Goal: Communication & Community: Connect with others

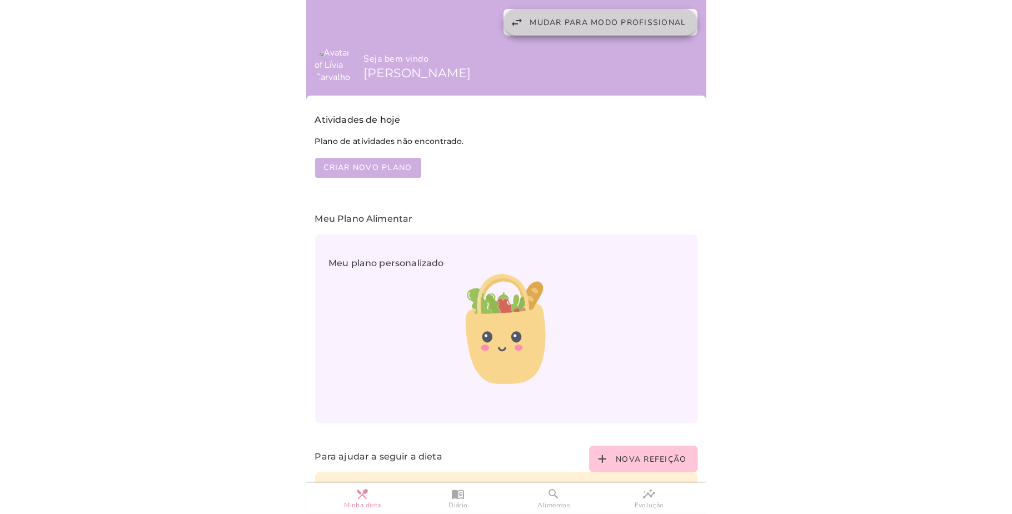
click at [568, 21] on span "Mudar para modo profissional" at bounding box center [608, 22] width 156 height 11
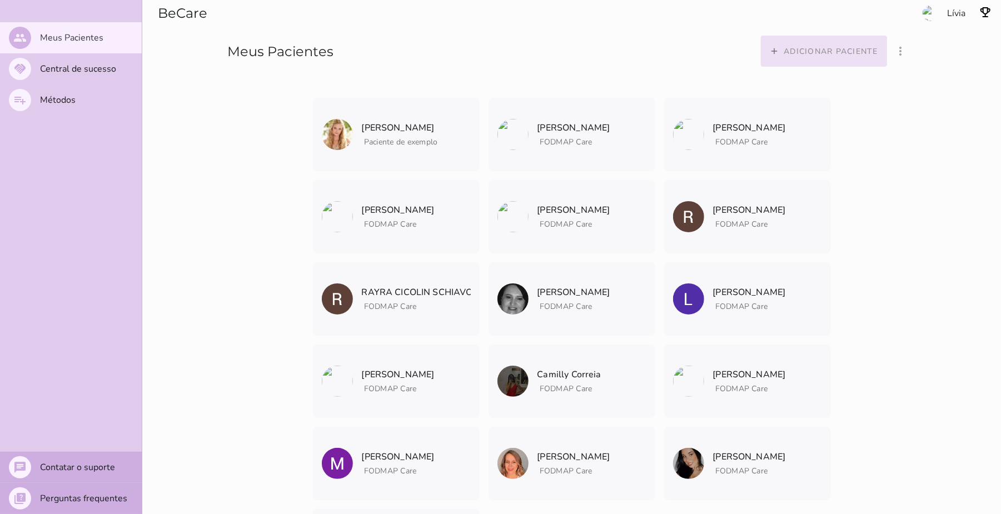
click at [811, 39] on button "add Adicionar paciente" at bounding box center [824, 51] width 127 height 31
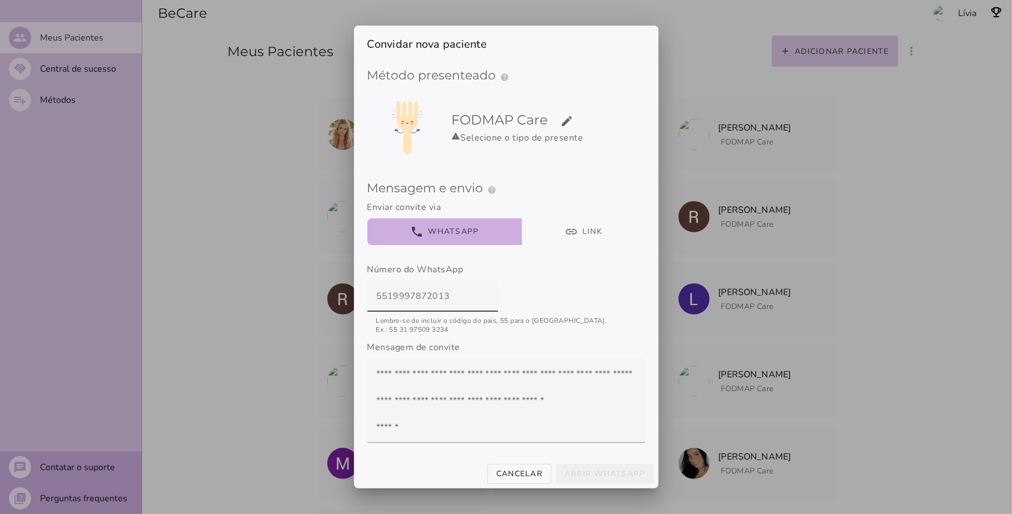
scroll to position [54, 0]
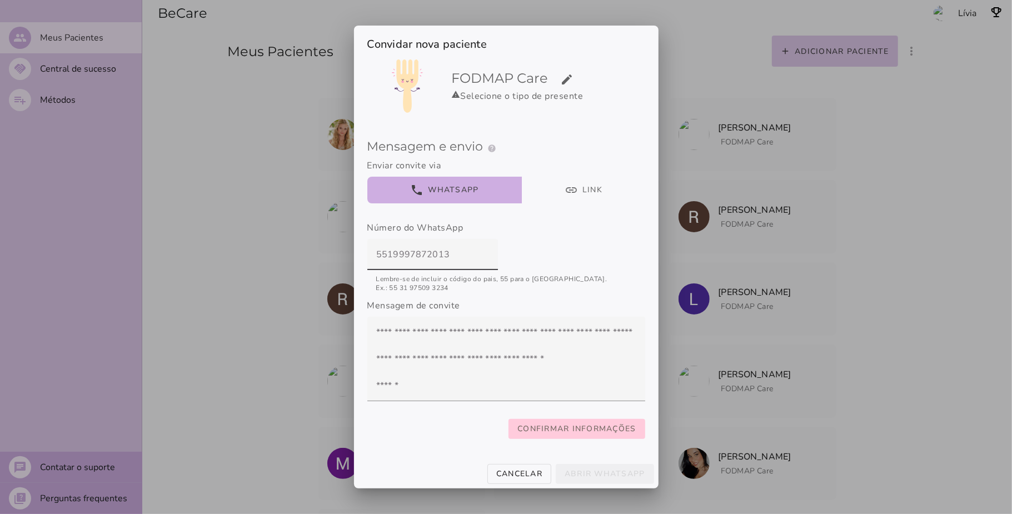
type input "5519997872013"
type mwc-textfield "5519997872013"
click at [0, 0] on slot "Confirmar informações" at bounding box center [0, 0] width 0 height 0
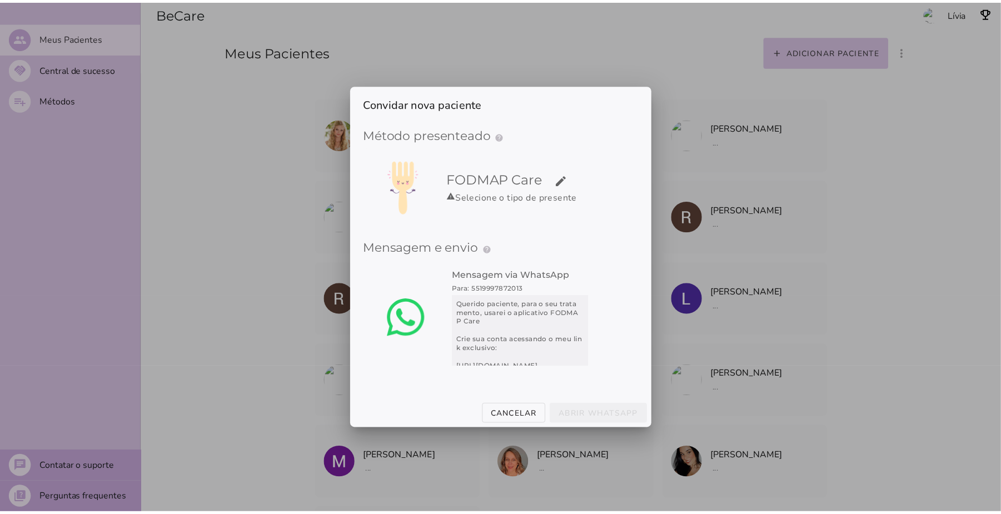
scroll to position [0, 0]
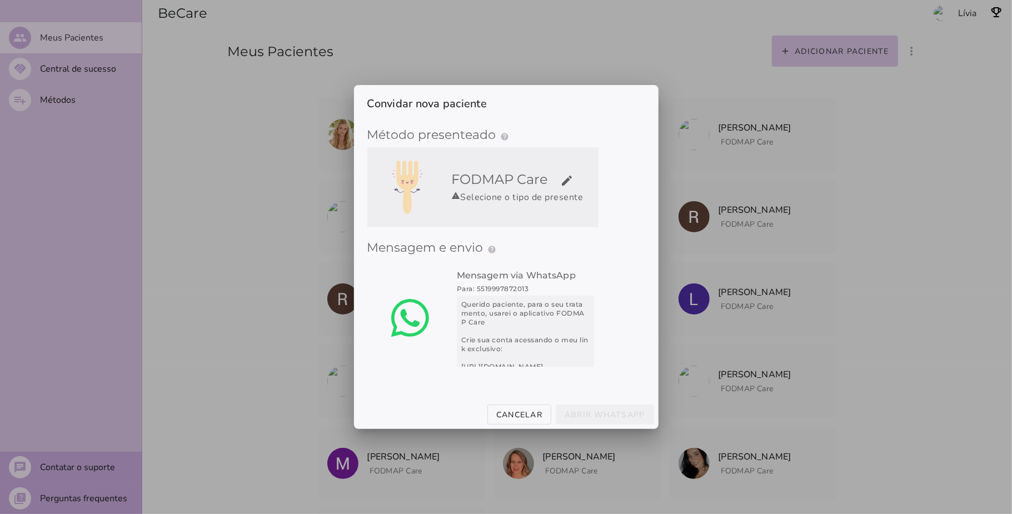
click at [579, 174] on h5 "FODMAP Care edit" at bounding box center [523, 180] width 142 height 18
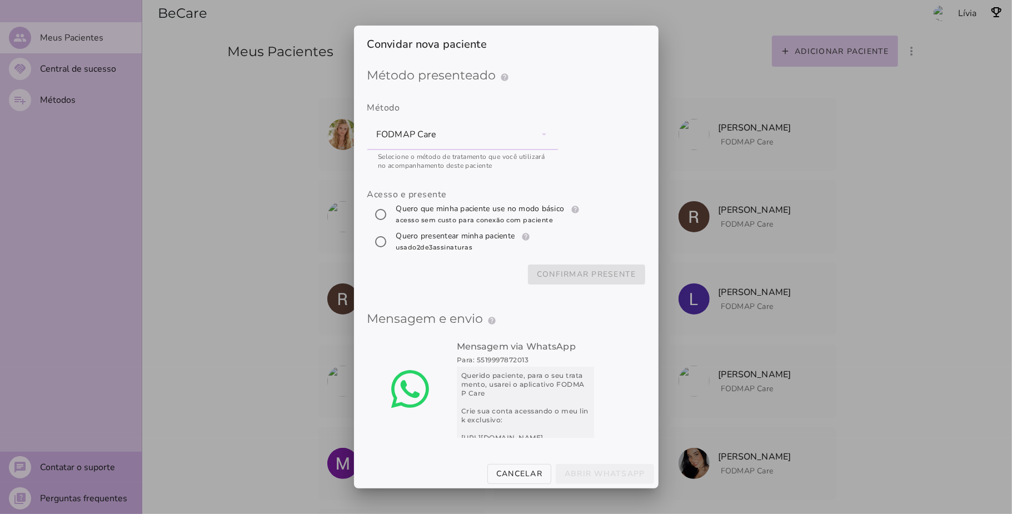
click at [472, 207] on label "Quero que minha paciente use no modo básico help Modo básico Registros e diário…" at bounding box center [489, 214] width 191 height 22
radio input "****"
type mwc-radio "trial-extension"
click at [0, 0] on slot "Confirmar presente" at bounding box center [0, 0] width 0 height 0
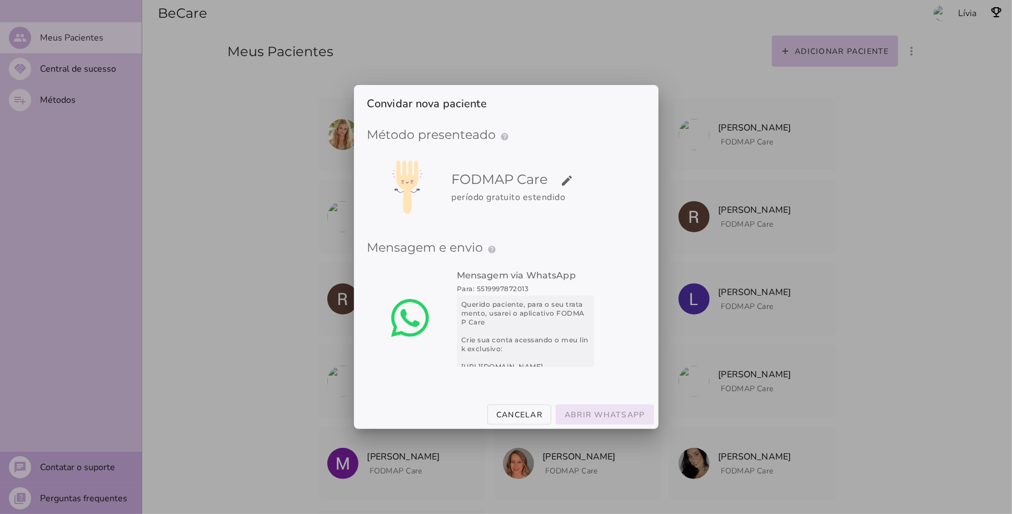
click at [0, 0] on slot "Abrir WhatsApp" at bounding box center [0, 0] width 0 height 0
